Goal: Transaction & Acquisition: Purchase product/service

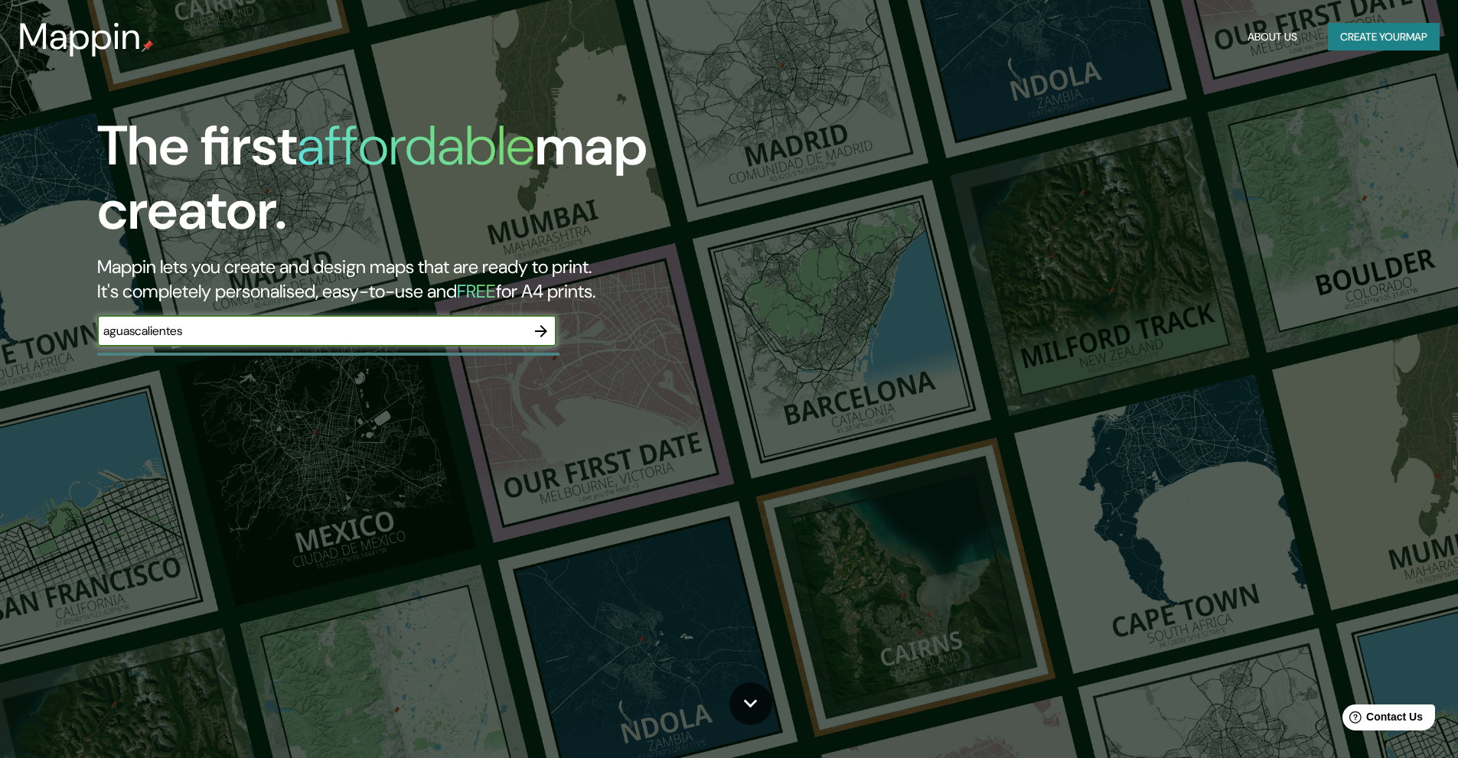
type input "aguascalientes"
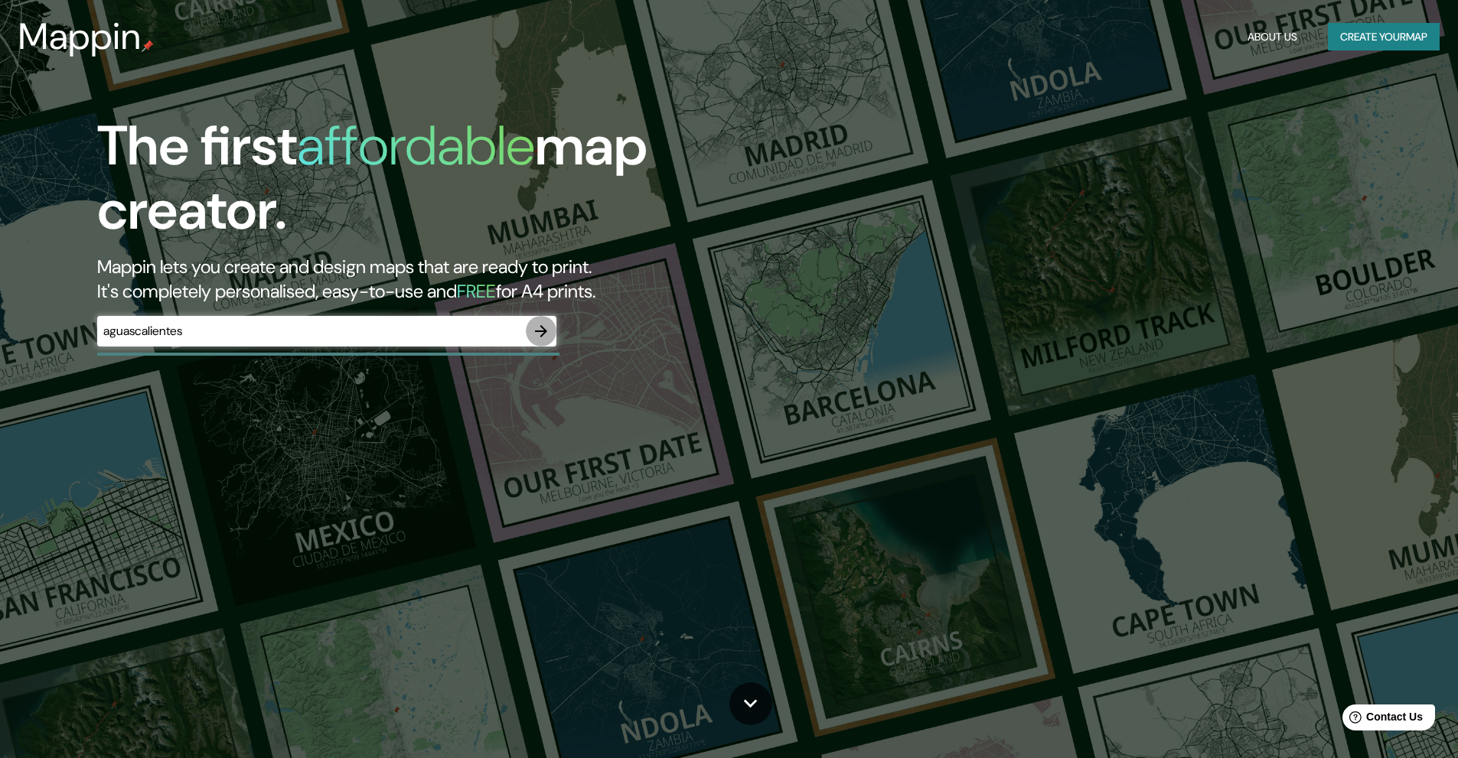
click at [543, 331] on icon "button" at bounding box center [541, 331] width 12 height 12
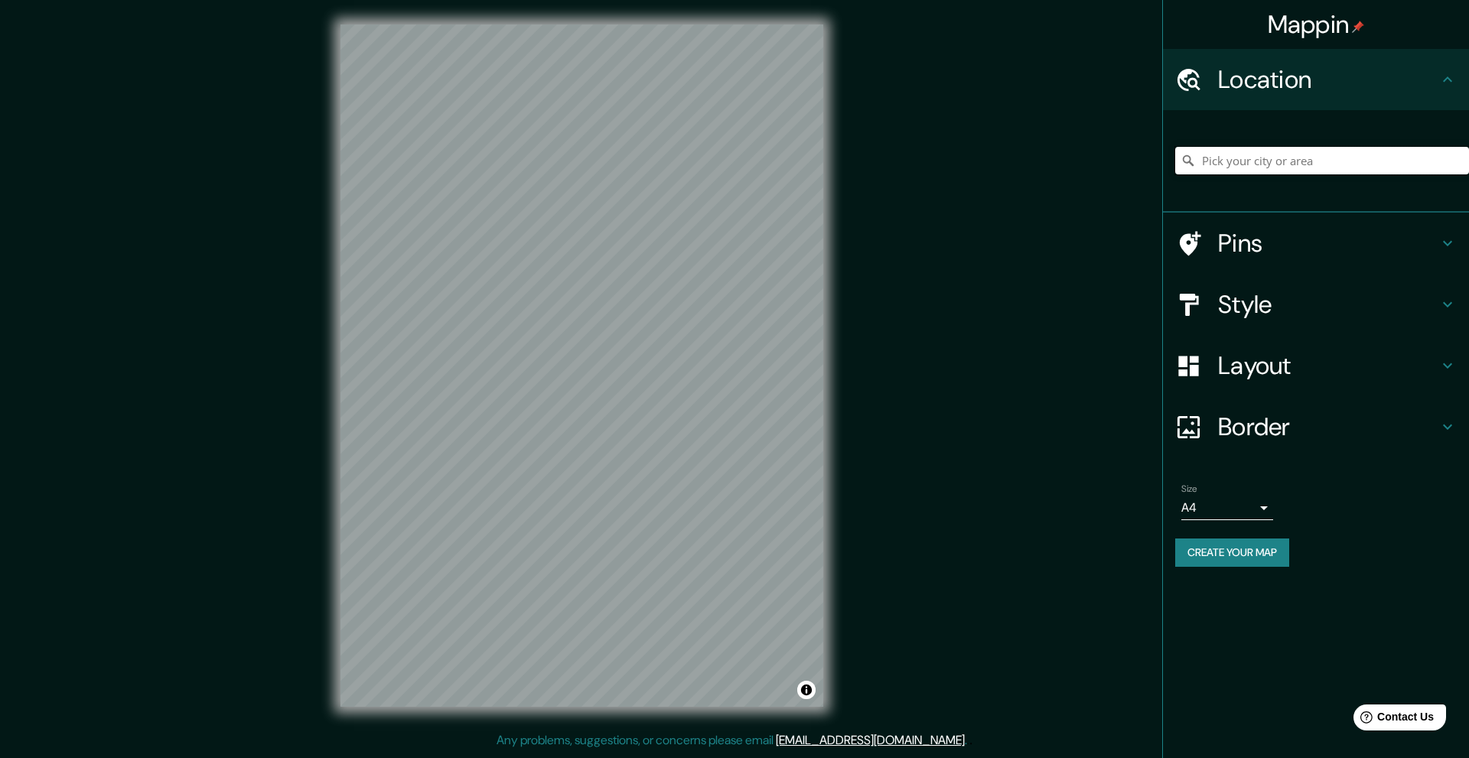
click at [1297, 166] on input "Pick your city or area" at bounding box center [1322, 161] width 294 height 28
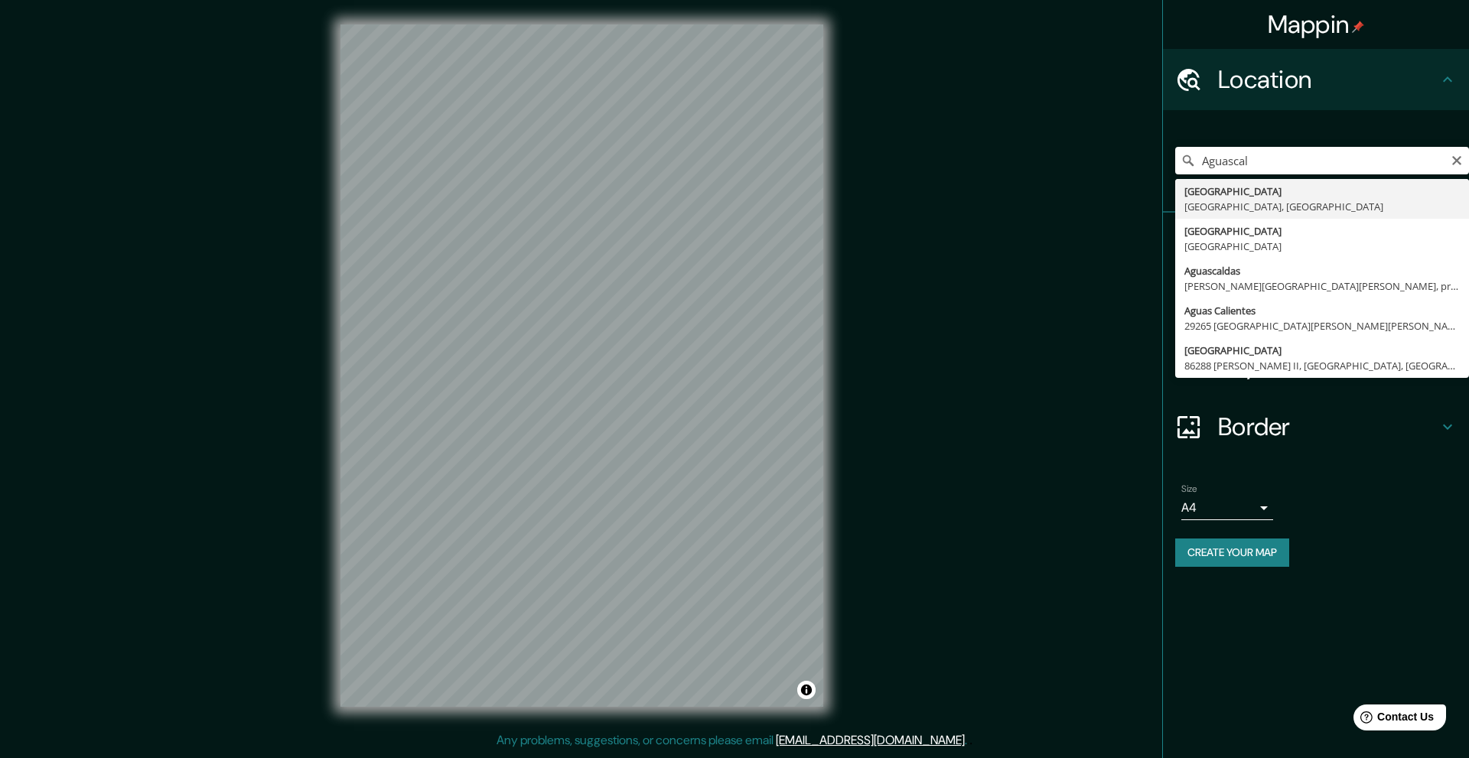
type input "[GEOGRAPHIC_DATA], [GEOGRAPHIC_DATA], [GEOGRAPHIC_DATA]"
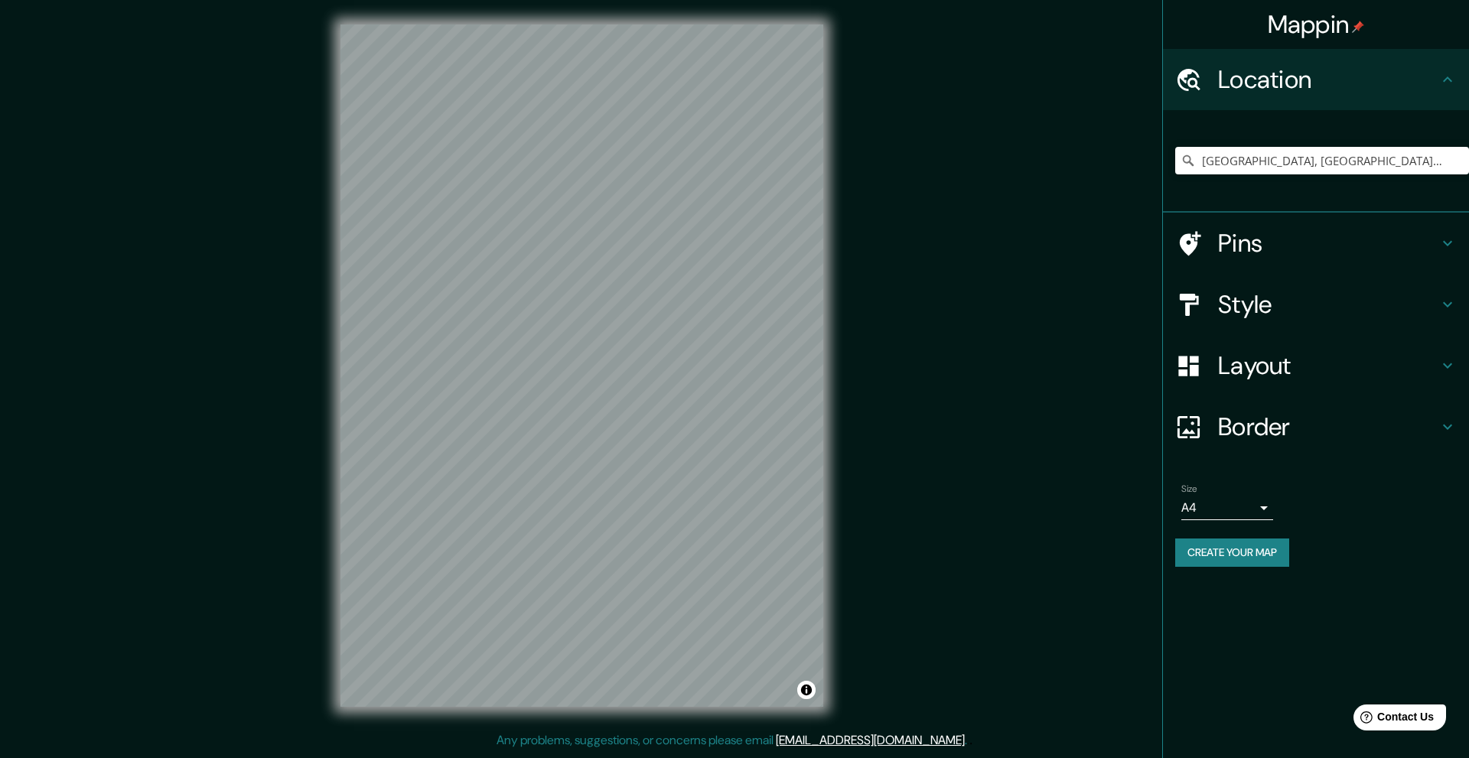
click at [1448, 302] on icon at bounding box center [1447, 304] width 18 height 18
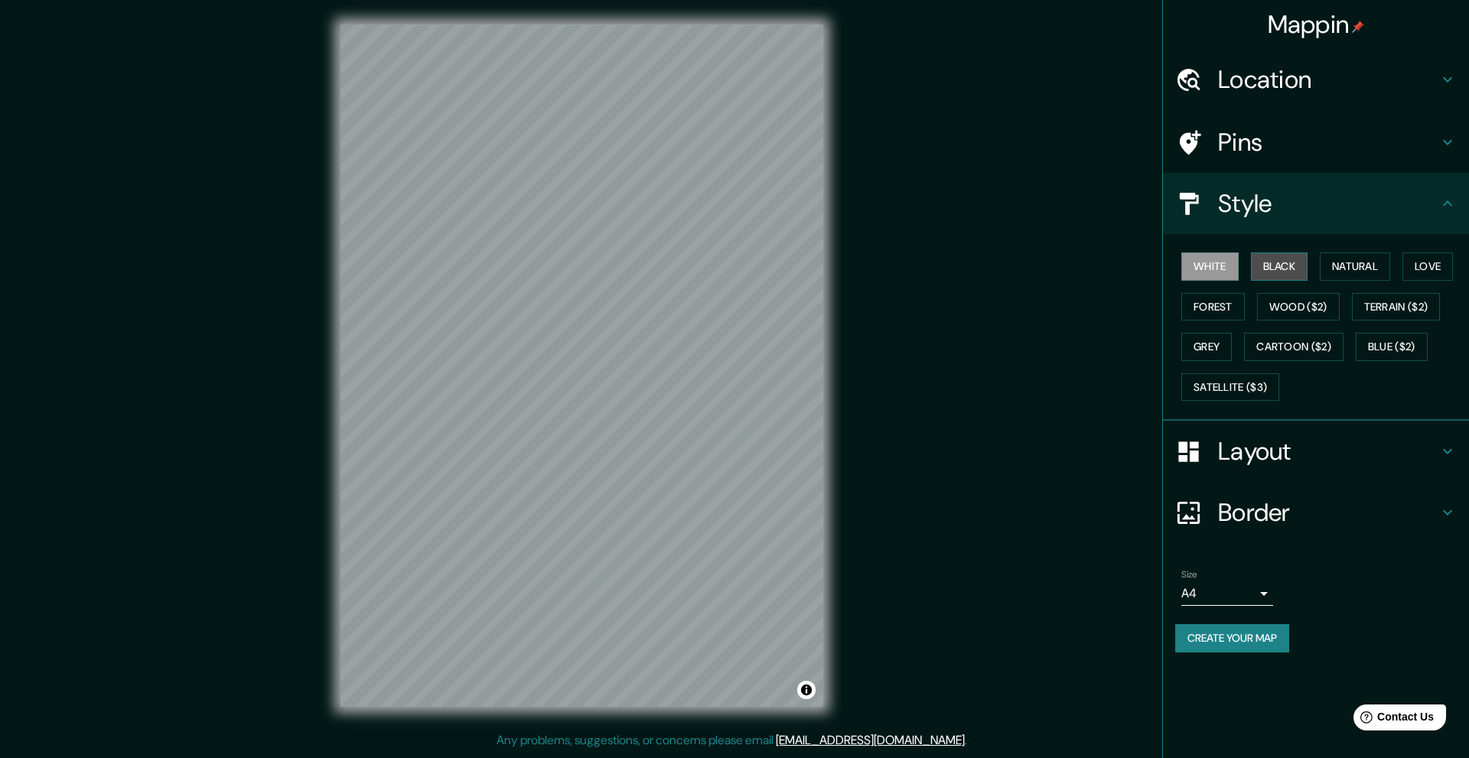
click at [1283, 265] on button "Black" at bounding box center [1279, 266] width 57 height 28
click at [1220, 266] on button "White" at bounding box center [1209, 266] width 57 height 28
click at [1363, 269] on button "Natural" at bounding box center [1355, 266] width 70 height 28
click at [1211, 269] on button "White" at bounding box center [1209, 266] width 57 height 28
click at [1442, 266] on button "Love" at bounding box center [1427, 266] width 50 height 28
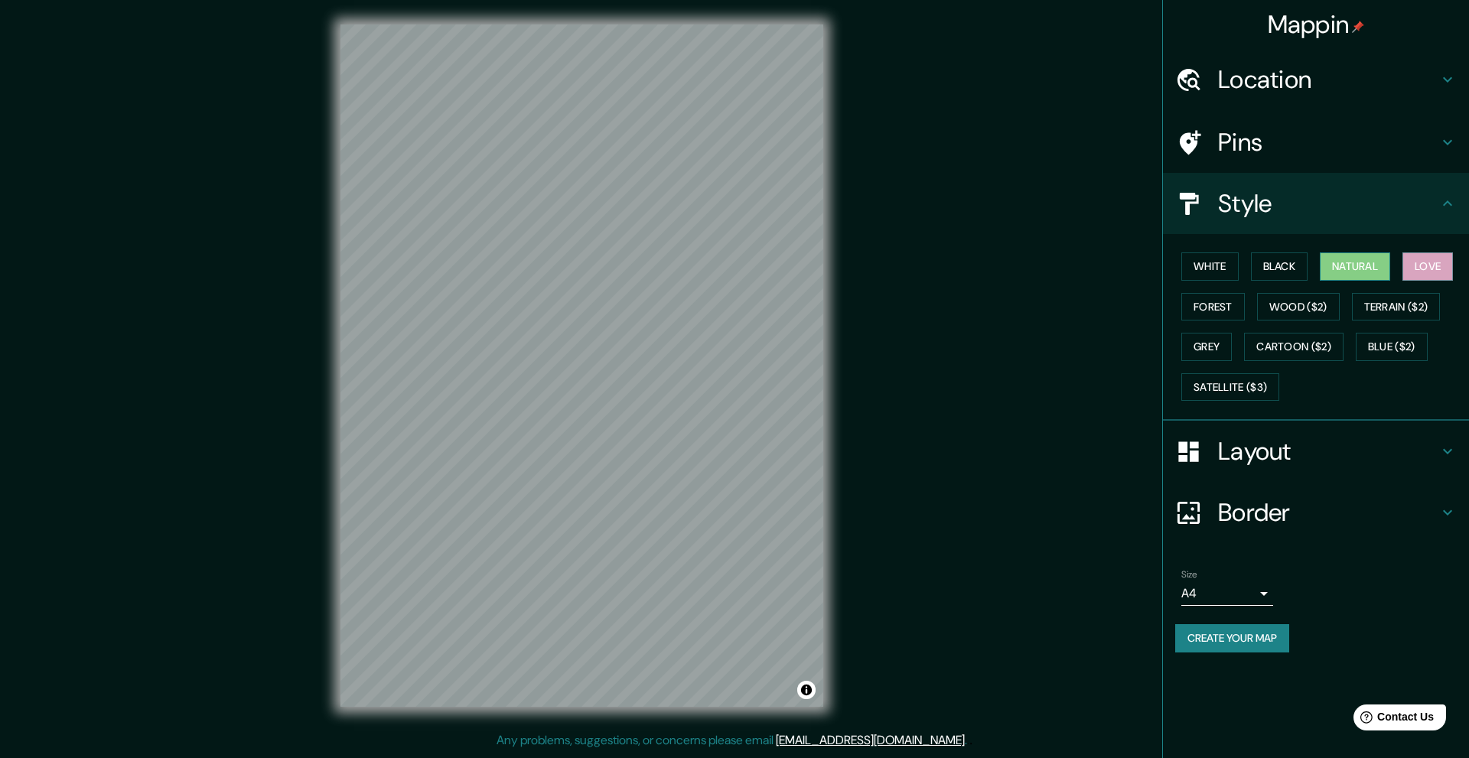
click at [1367, 266] on button "Natural" at bounding box center [1355, 266] width 70 height 28
click at [1212, 306] on button "Forest" at bounding box center [1213, 307] width 64 height 28
click at [1376, 264] on button "Natural" at bounding box center [1355, 266] width 70 height 28
click at [1216, 261] on button "White" at bounding box center [1209, 266] width 57 height 28
click at [1285, 265] on button "Black" at bounding box center [1279, 266] width 57 height 28
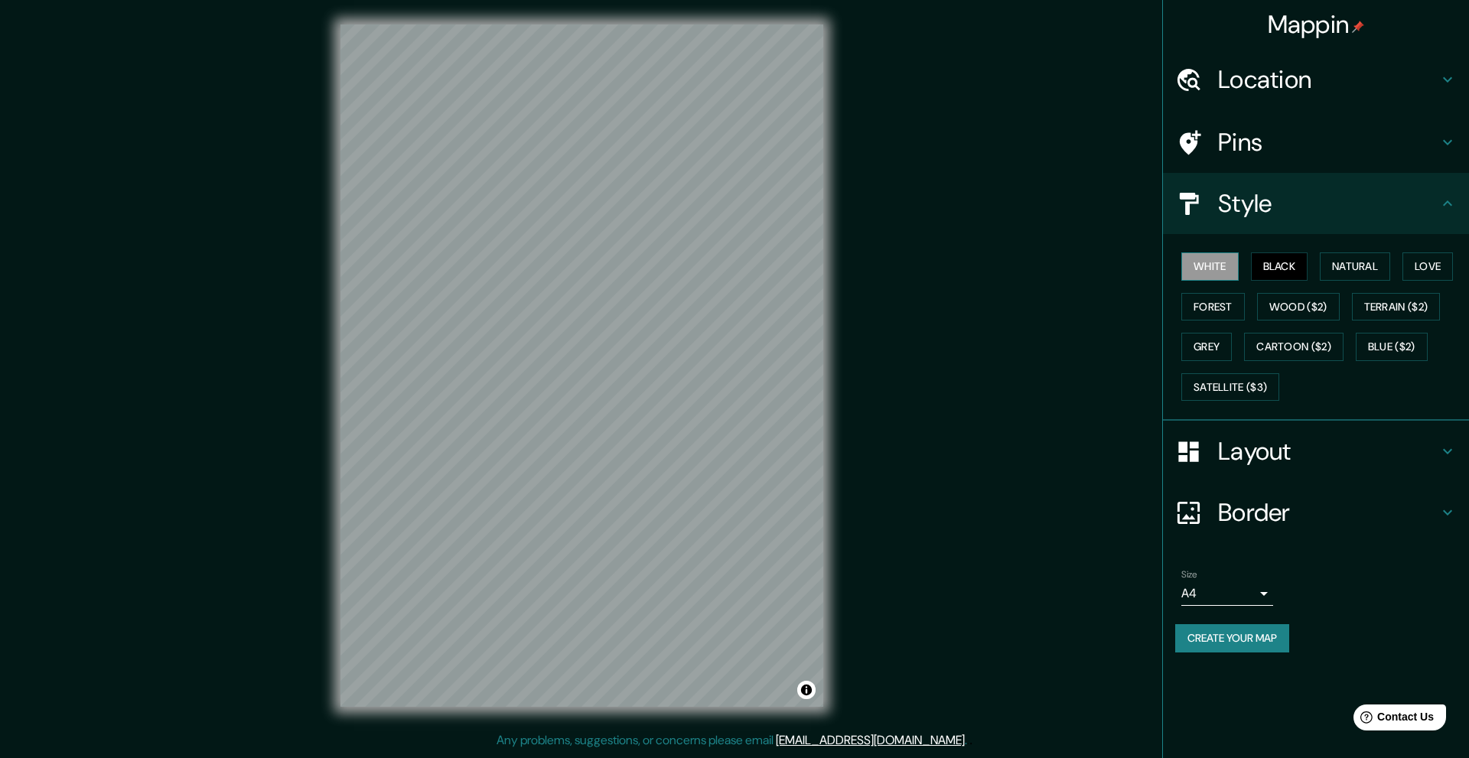
click at [1214, 264] on button "White" at bounding box center [1209, 266] width 57 height 28
click at [1378, 264] on button "Natural" at bounding box center [1355, 266] width 70 height 28
click at [1204, 261] on button "White" at bounding box center [1209, 266] width 57 height 28
click at [1389, 260] on button "Natural" at bounding box center [1355, 266] width 70 height 28
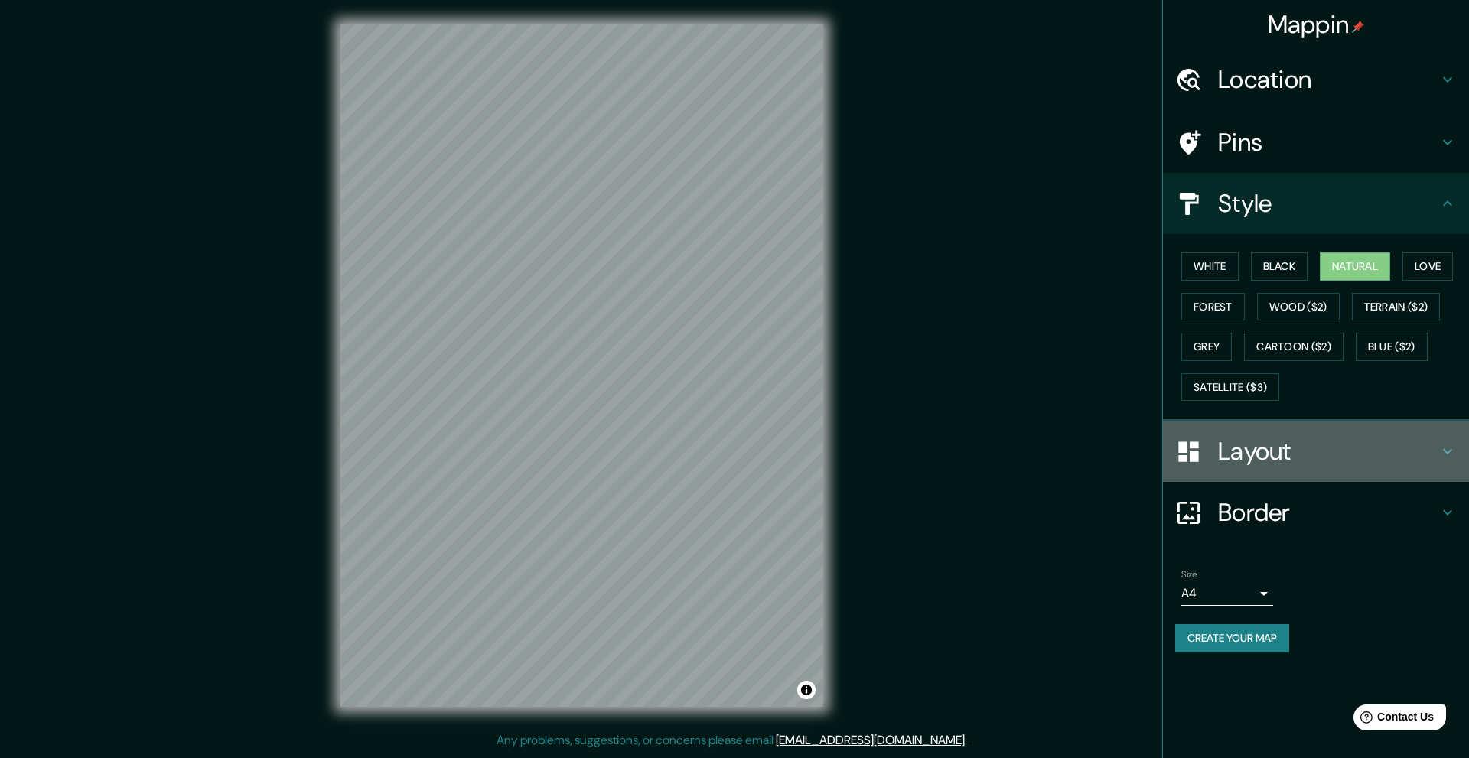
click at [1435, 441] on h4 "Layout" at bounding box center [1328, 451] width 220 height 31
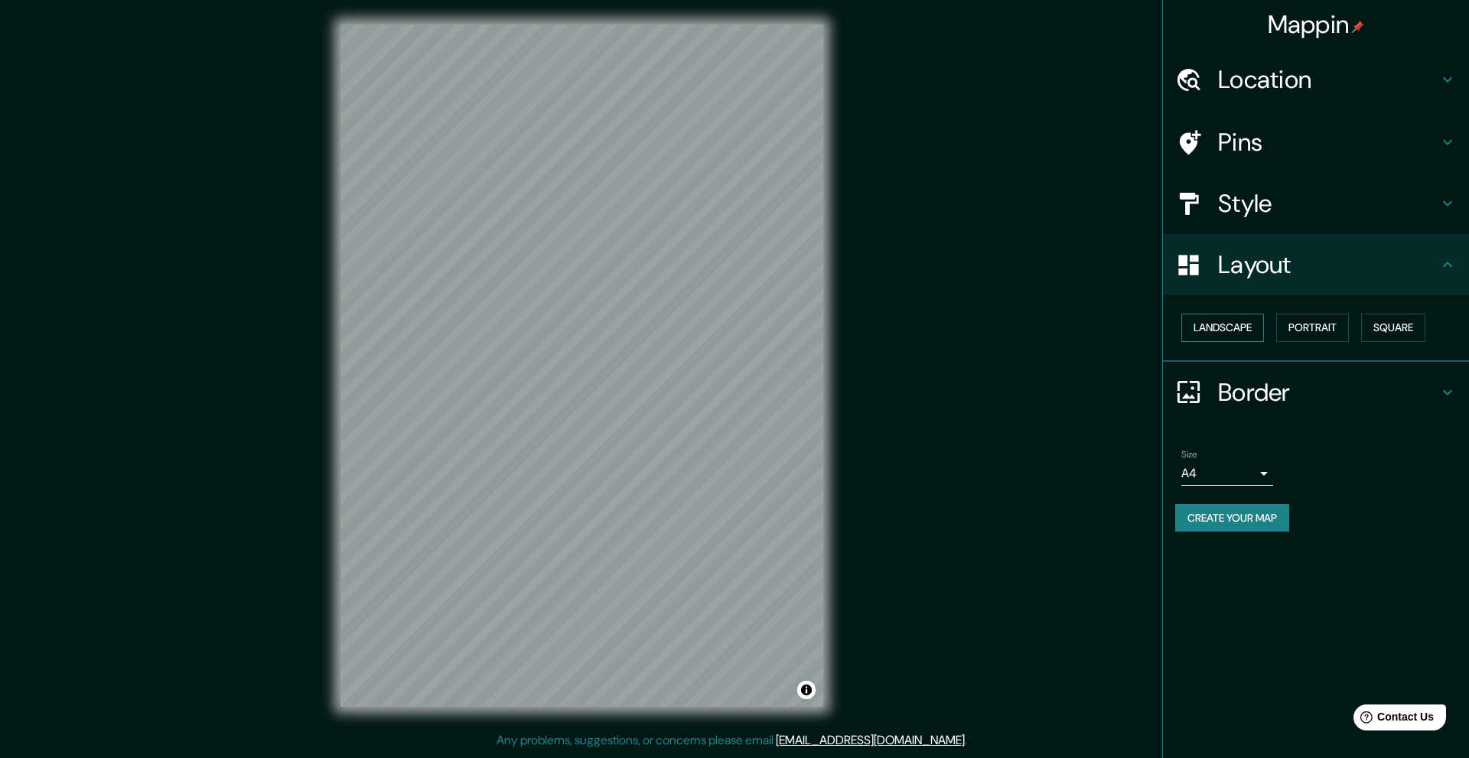
click at [1237, 327] on button "Landscape" at bounding box center [1222, 328] width 83 height 28
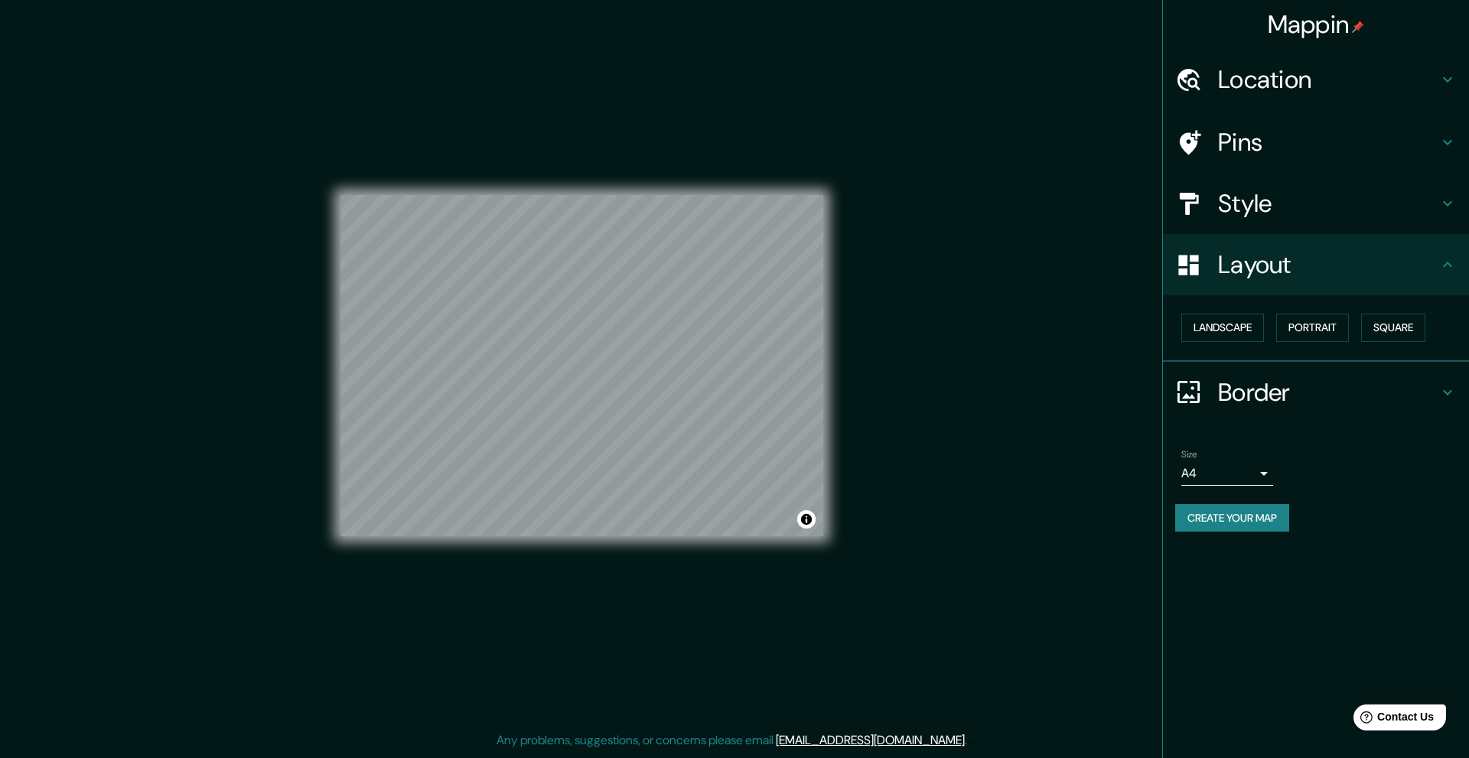
click at [1260, 474] on body "Mappin Location [GEOGRAPHIC_DATA], [GEOGRAPHIC_DATA], [GEOGRAPHIC_DATA] Pins St…" at bounding box center [734, 379] width 1469 height 758
click at [1216, 528] on li "A3" at bounding box center [1227, 534] width 92 height 28
type input "a4"
click at [1364, 489] on div "Size A3 a4" at bounding box center [1316, 467] width 282 height 49
click at [1230, 520] on button "Create your map" at bounding box center [1232, 518] width 114 height 28
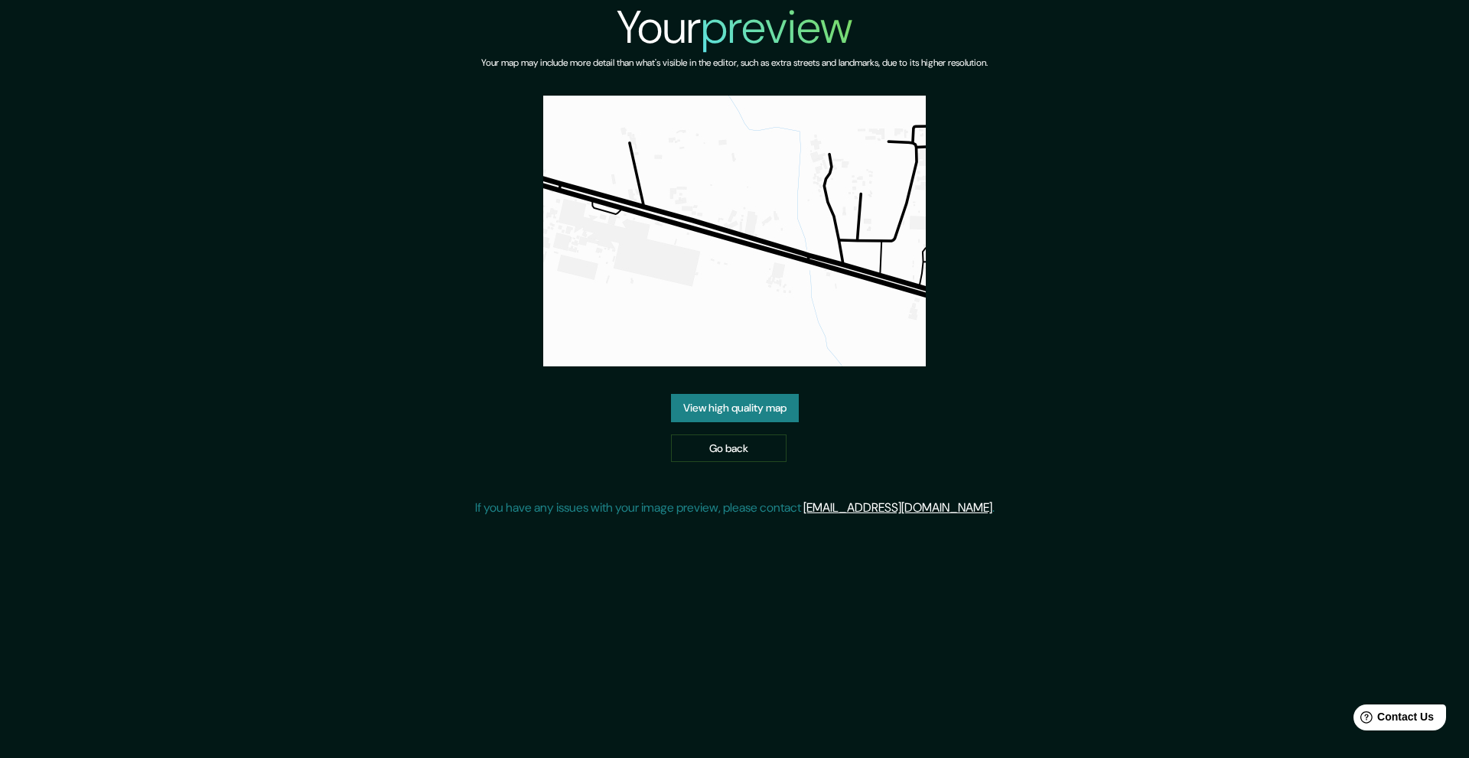
click at [757, 275] on img at bounding box center [734, 231] width 383 height 271
click at [746, 409] on link "View high quality map" at bounding box center [735, 408] width 128 height 28
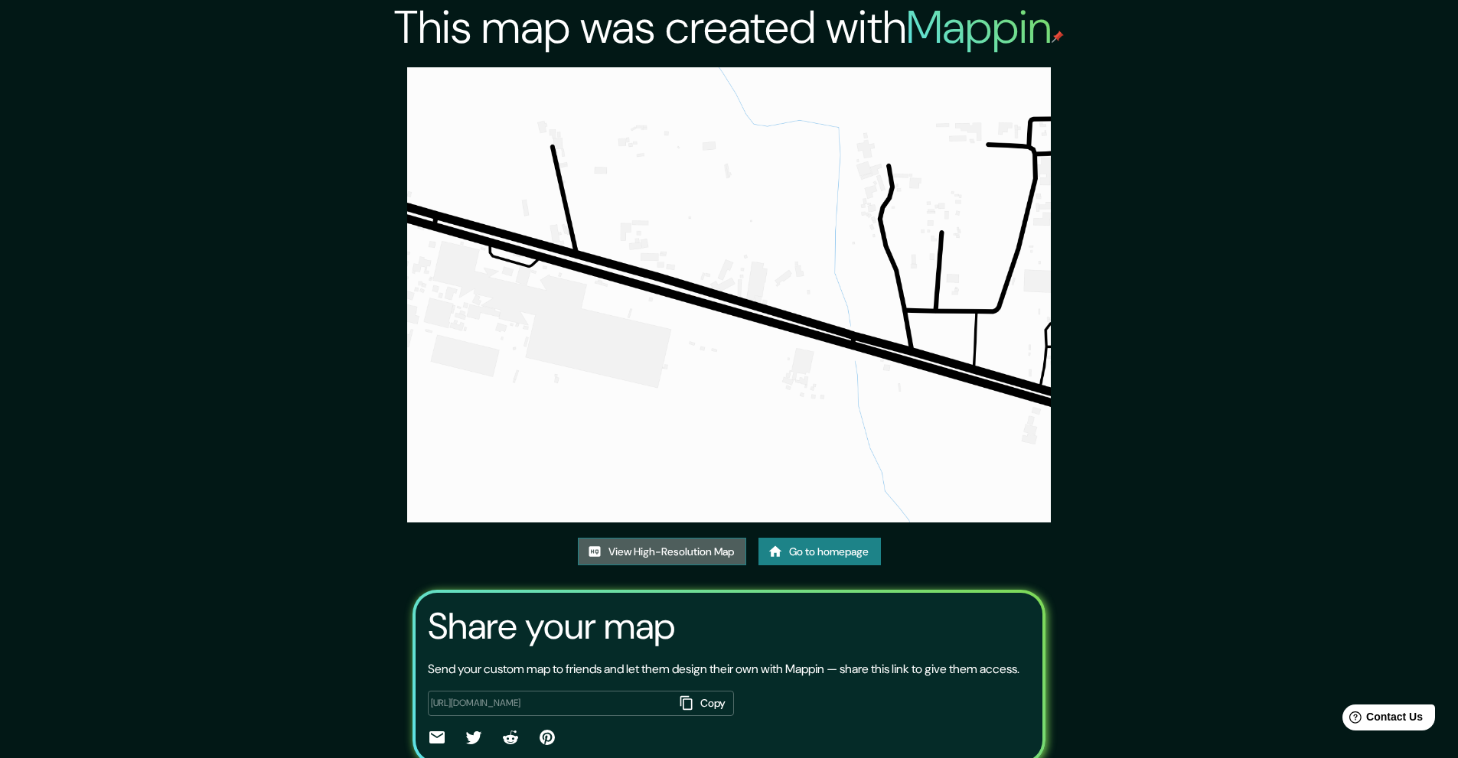
click at [658, 549] on link "View High-Resolution Map" at bounding box center [662, 552] width 168 height 28
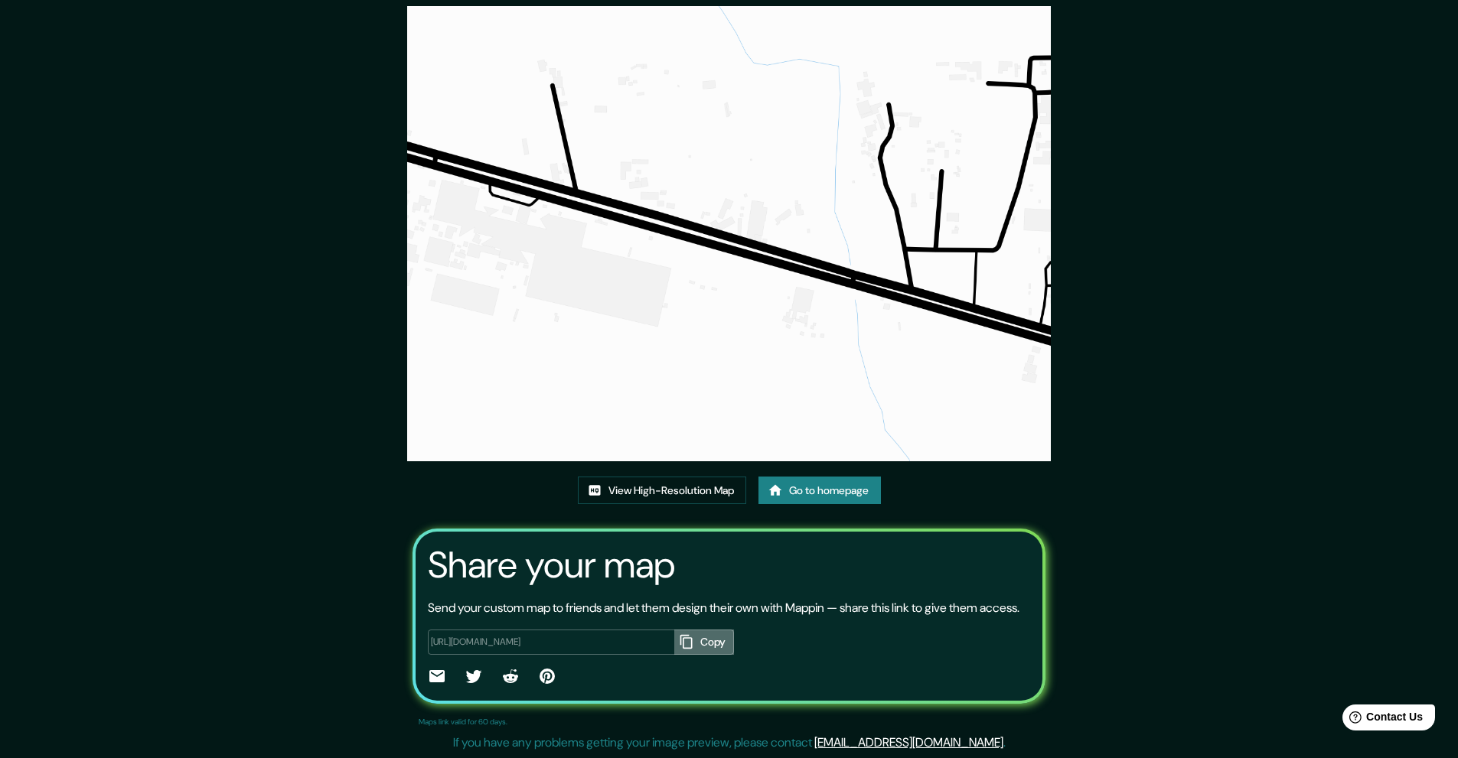
click at [712, 644] on button "Copy" at bounding box center [704, 642] width 60 height 25
